Goal: Find specific page/section: Find specific page/section

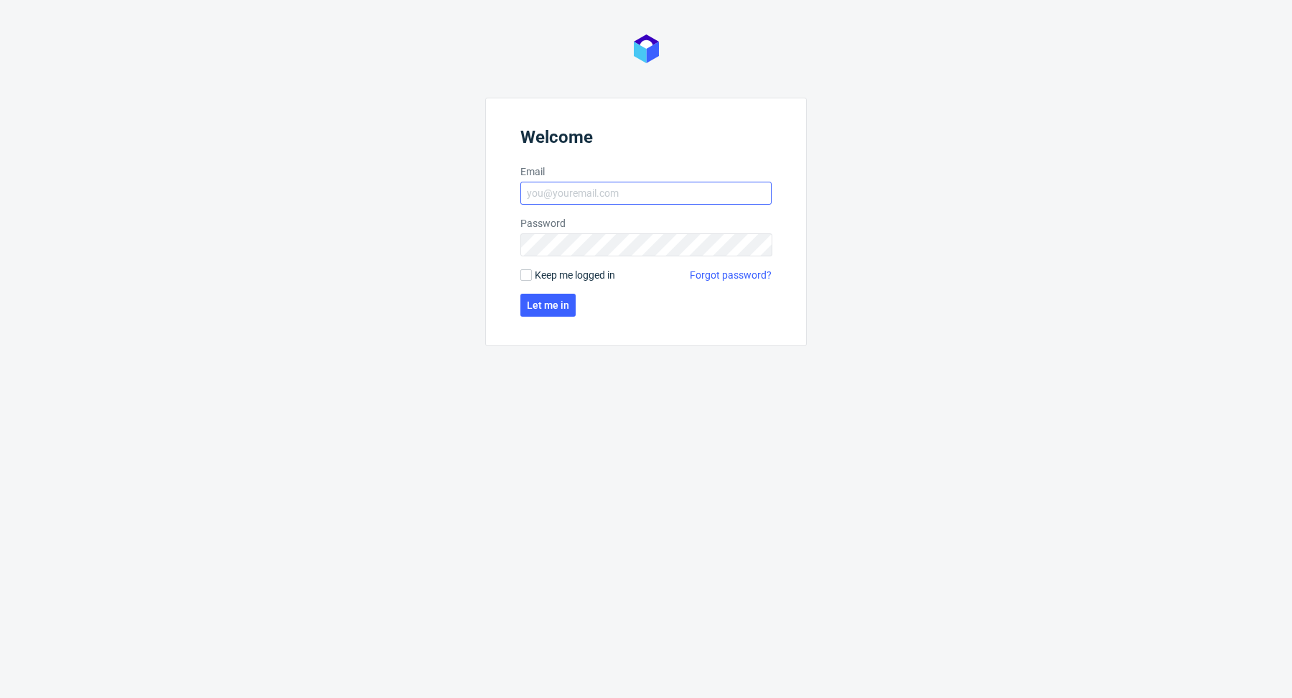
drag, startPoint x: 683, startPoint y: 175, endPoint x: 676, endPoint y: 187, distance: 13.8
click at [683, 176] on label "Email" at bounding box center [645, 171] width 251 height 14
click at [683, 182] on input "Email" at bounding box center [645, 193] width 251 height 23
click at [676, 188] on input "Email" at bounding box center [645, 193] width 251 height 23
type input "[EMAIL_ADDRESS][DOMAIN_NAME]"
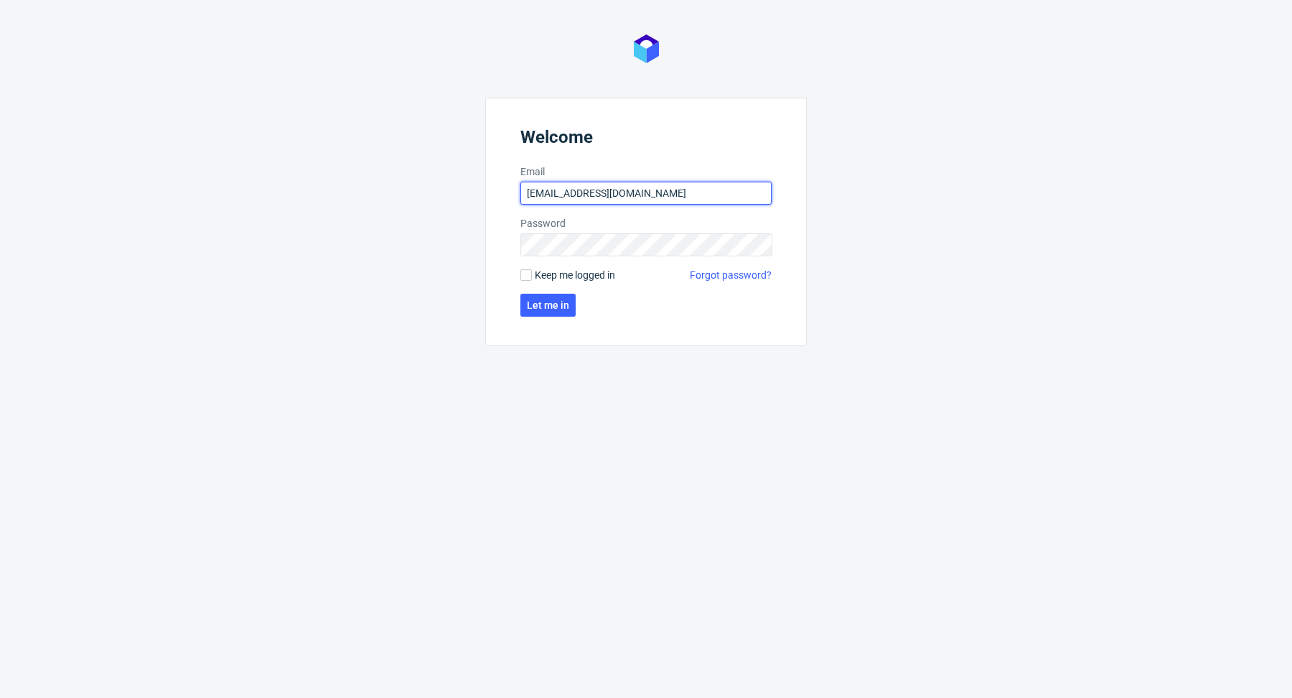
click button "Let me in" at bounding box center [547, 305] width 55 height 23
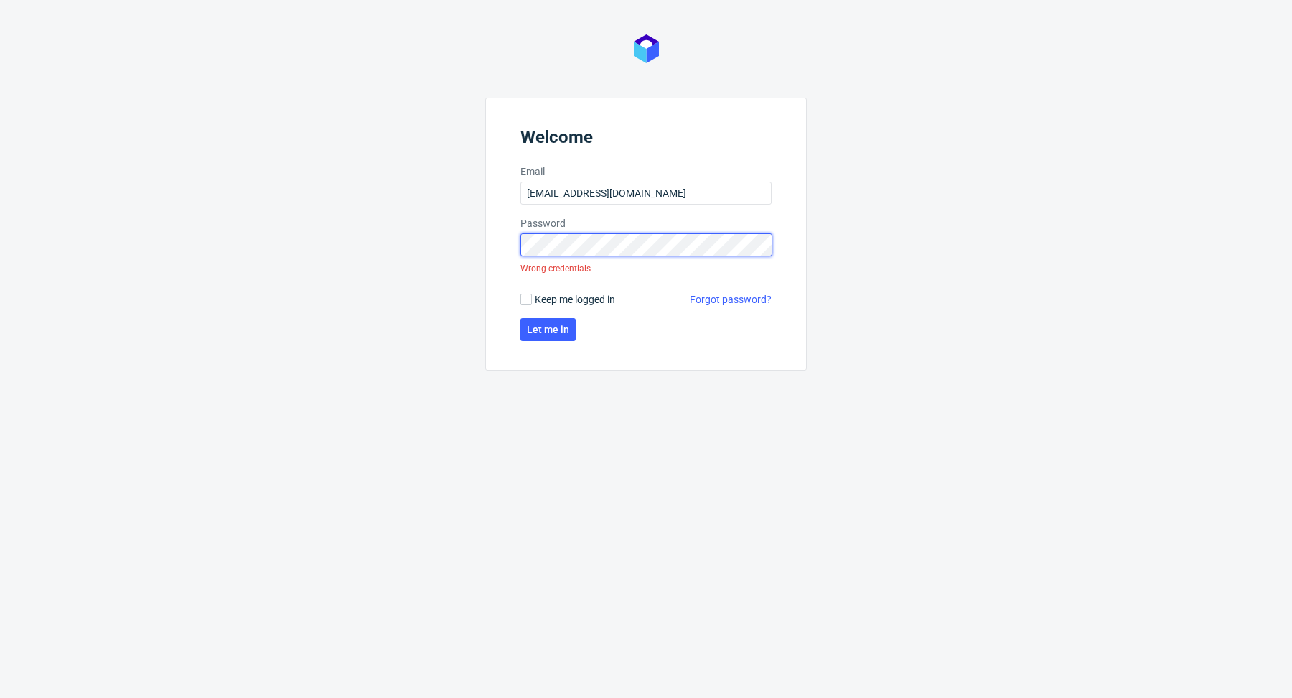
click button "Let me in" at bounding box center [547, 329] width 55 height 23
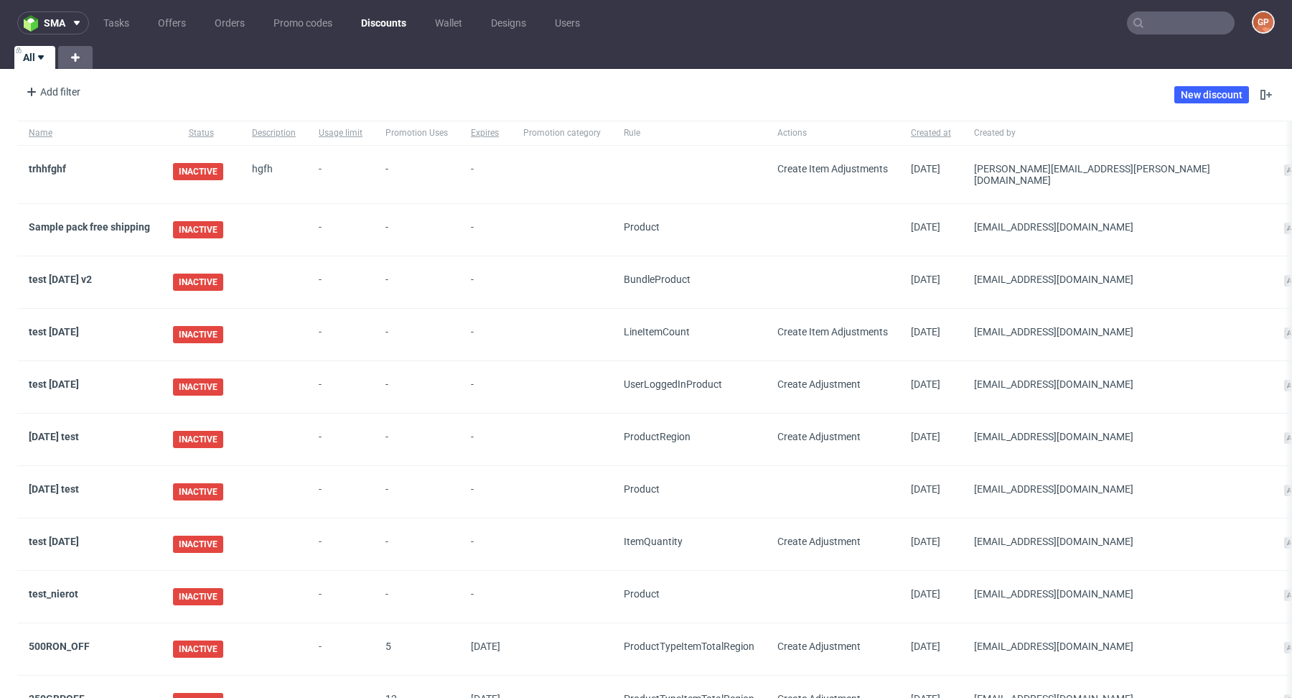
click at [1171, 17] on input "text" at bounding box center [1181, 22] width 108 height 23
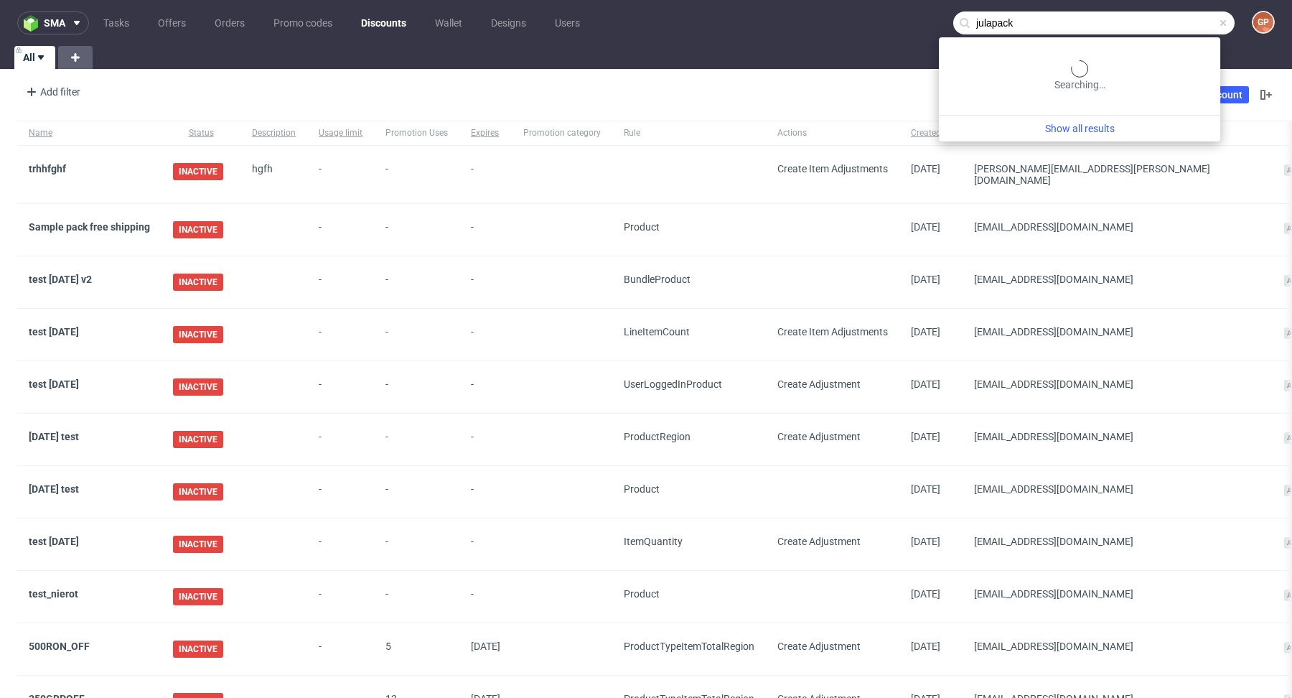
type input "julapack"
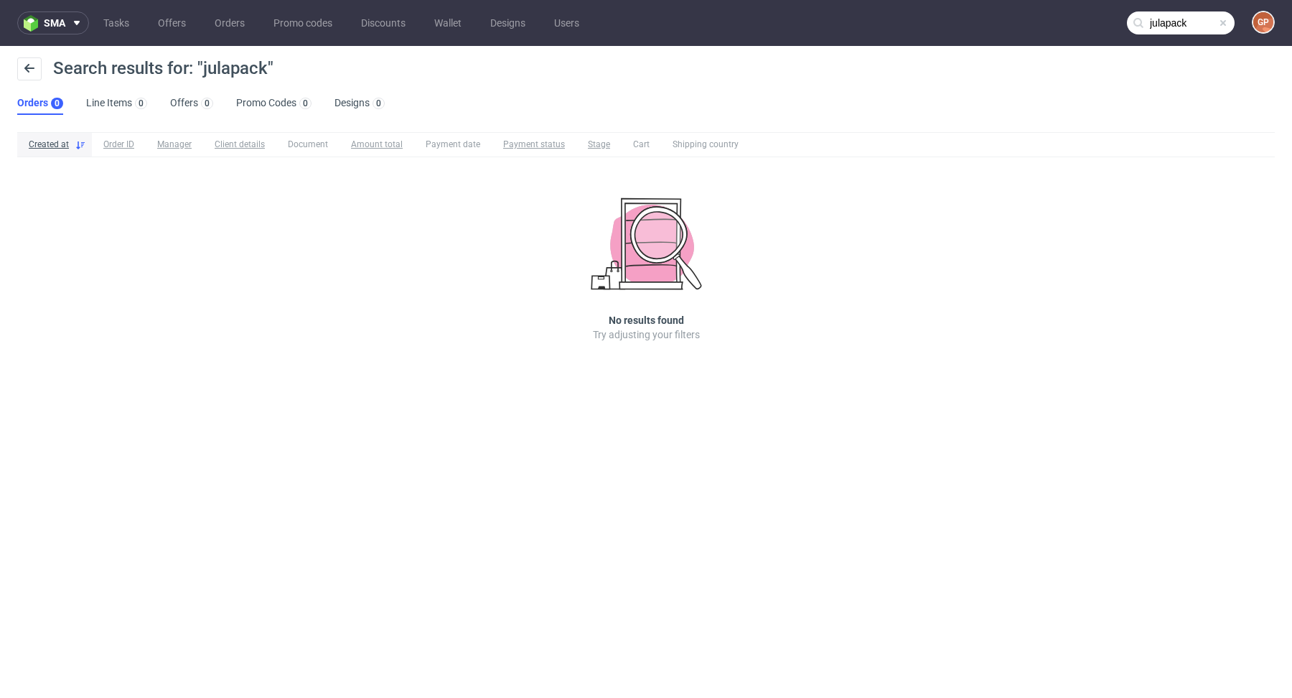
click at [1220, 26] on span at bounding box center [1223, 22] width 11 height 11
click at [1179, 27] on input "text" at bounding box center [1181, 22] width 108 height 23
click at [1200, 19] on input "julypack15\" at bounding box center [1181, 22] width 108 height 23
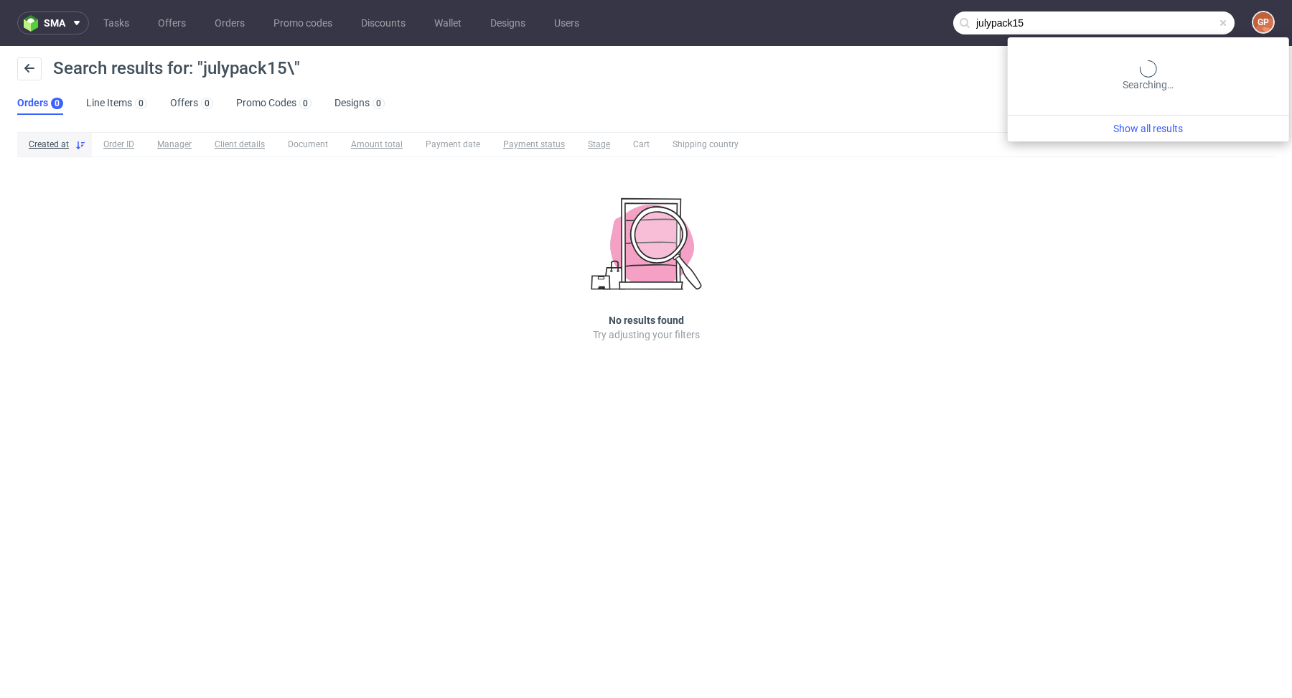
type input "julypack15"
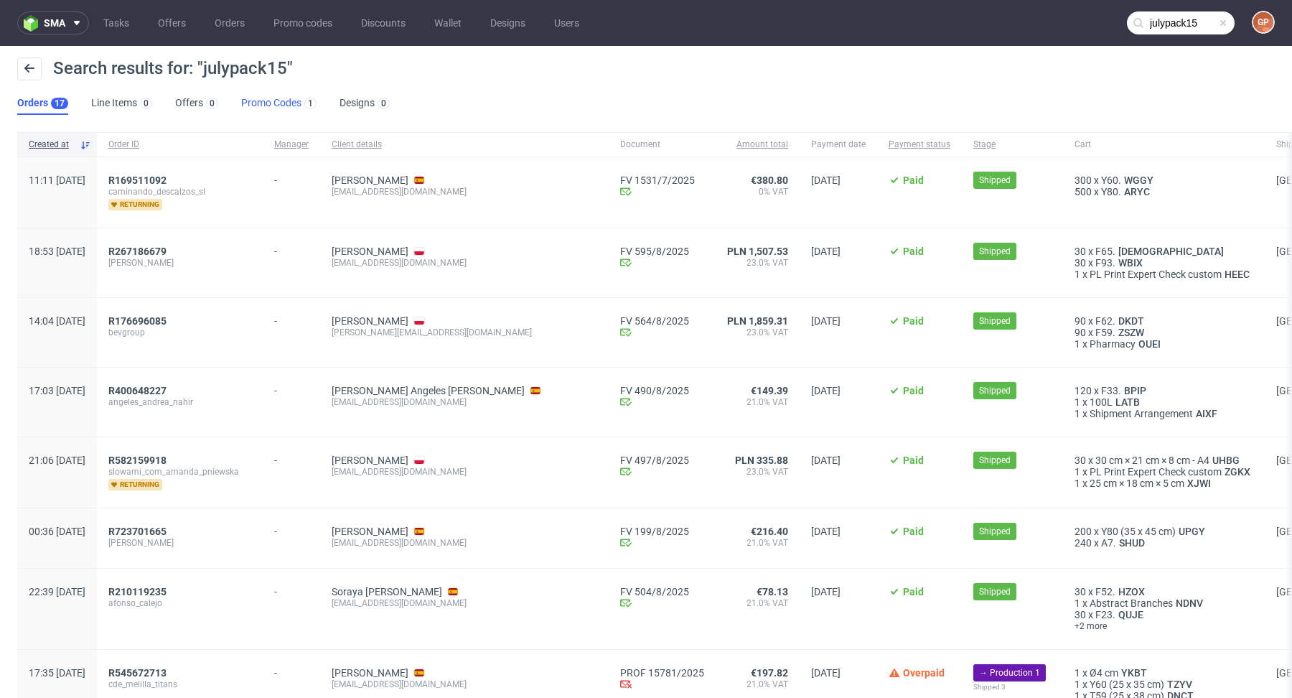
click at [275, 104] on link "Promo Codes 1" at bounding box center [278, 103] width 75 height 23
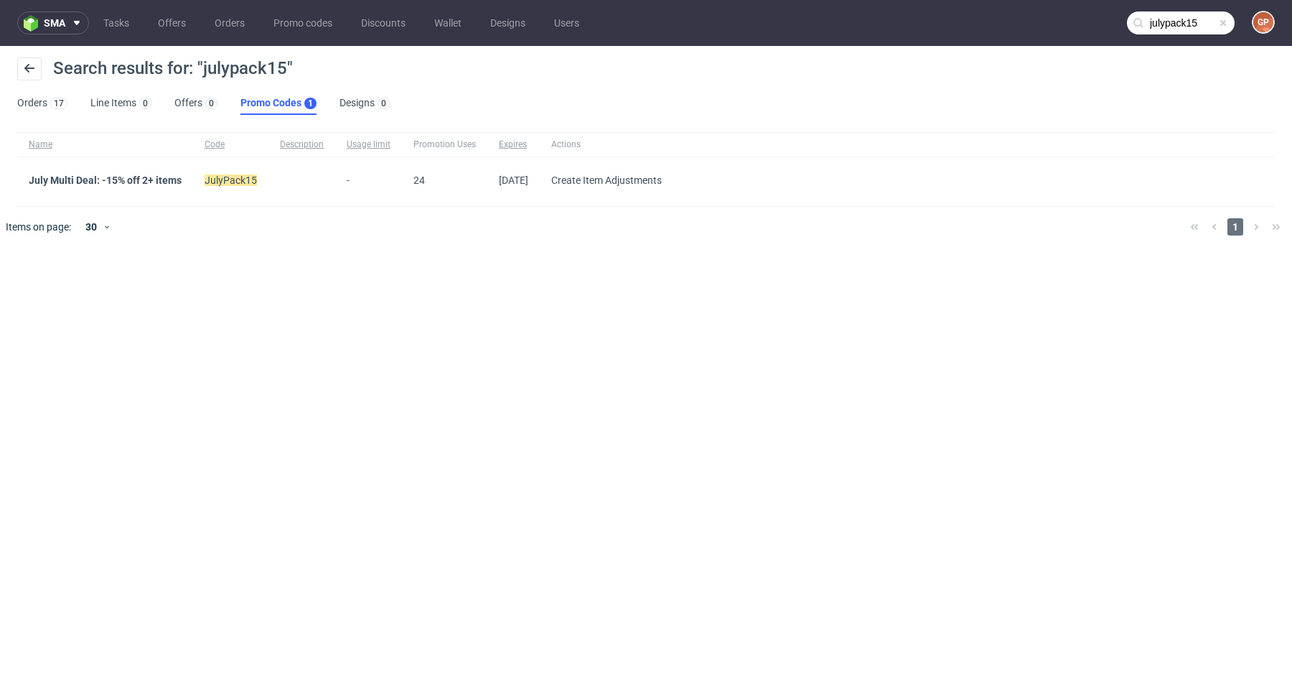
drag, startPoint x: 531, startPoint y: 168, endPoint x: 256, endPoint y: 200, distance: 276.8
click at [531, 169] on div "[DATE]" at bounding box center [513, 181] width 52 height 49
click at [84, 177] on link "July Multi Deal: -15% off 2+ items" at bounding box center [105, 179] width 153 height 11
